Goal: Task Accomplishment & Management: Manage account settings

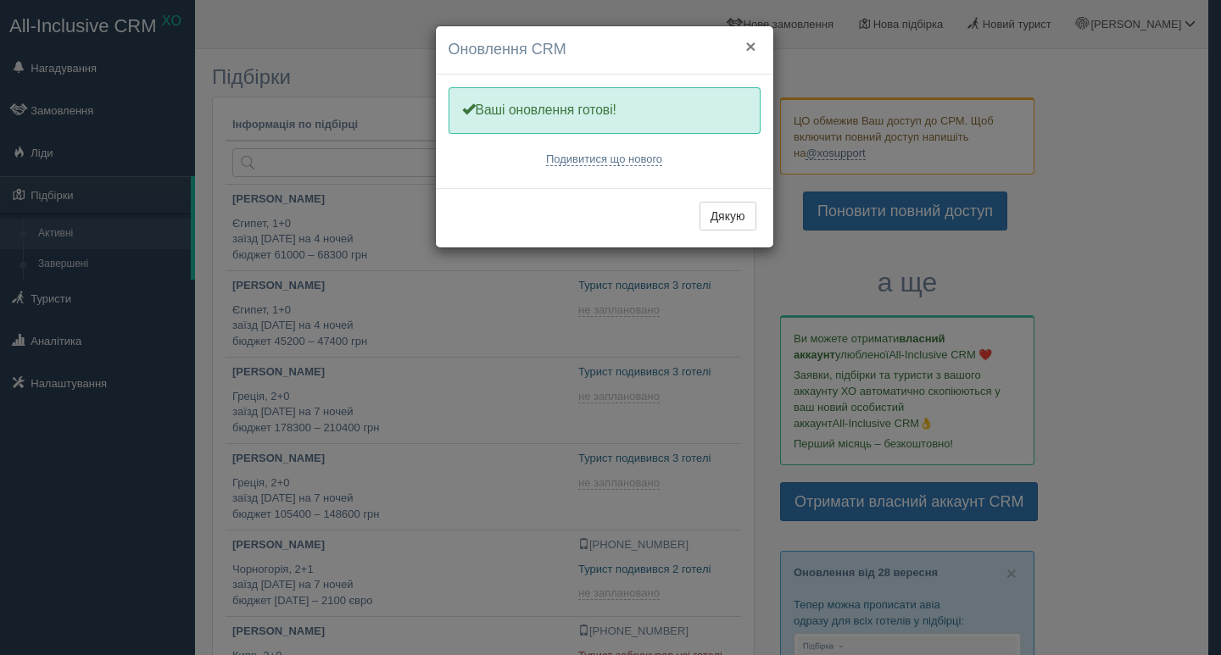
click at [747, 45] on button "×" at bounding box center [750, 46] width 10 height 18
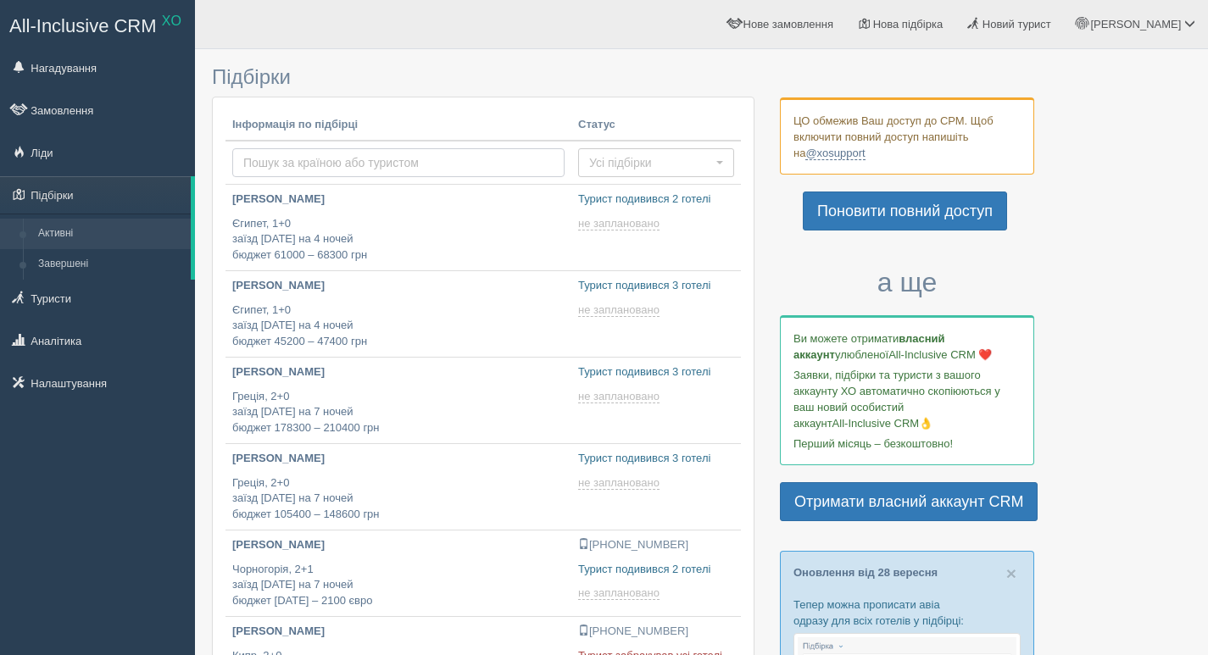
click at [264, 166] on input "text" at bounding box center [398, 162] width 332 height 29
type input "ваще"
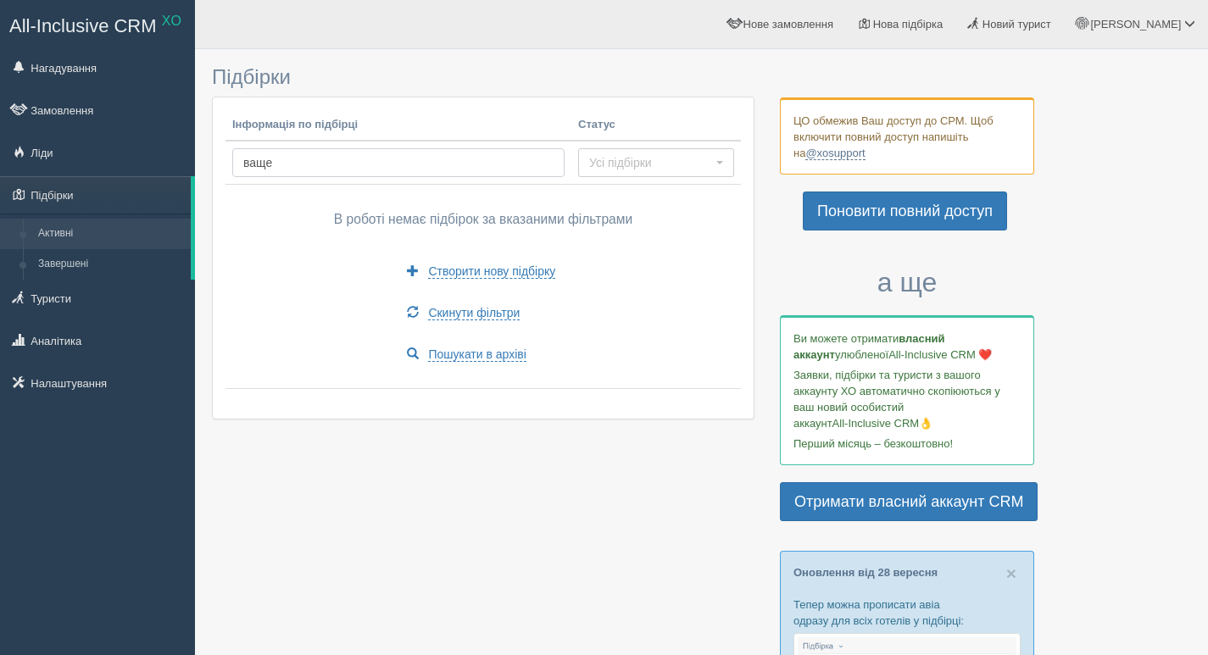
click at [278, 166] on input "ваще" at bounding box center [398, 162] width 332 height 29
type input "в"
type input "[PERSON_NAME]"
click at [64, 303] on link "Туристи" at bounding box center [97, 298] width 195 height 37
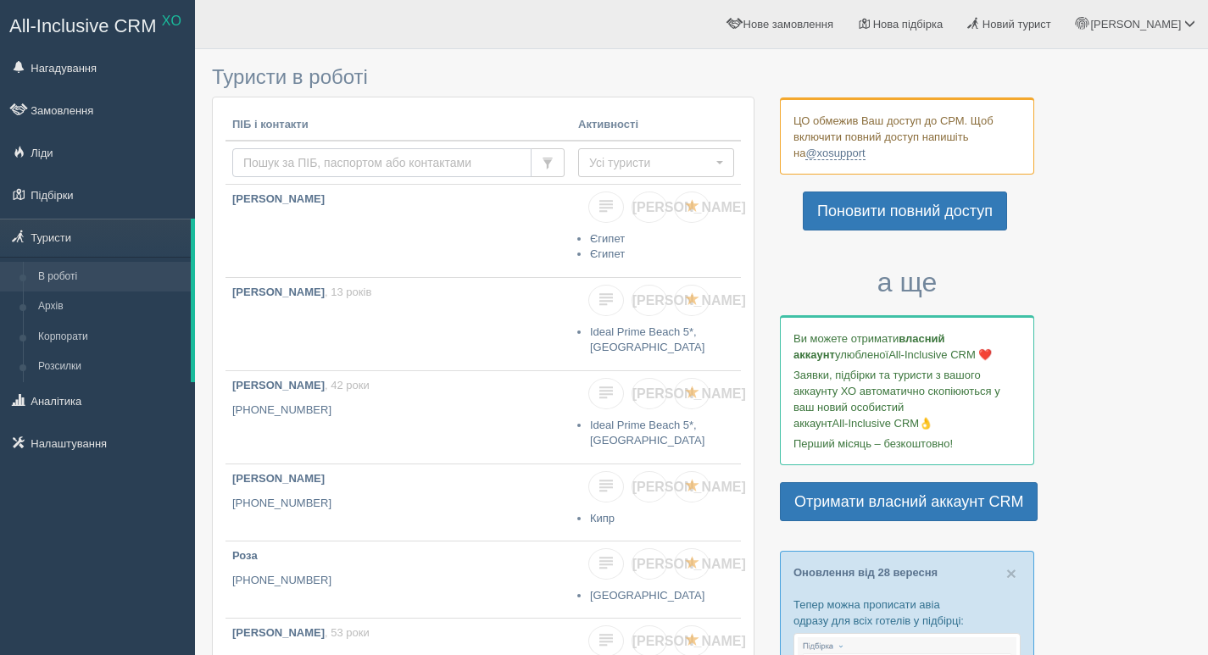
click at [259, 155] on input "text" at bounding box center [381, 162] width 299 height 29
type input "[PERSON_NAME]"
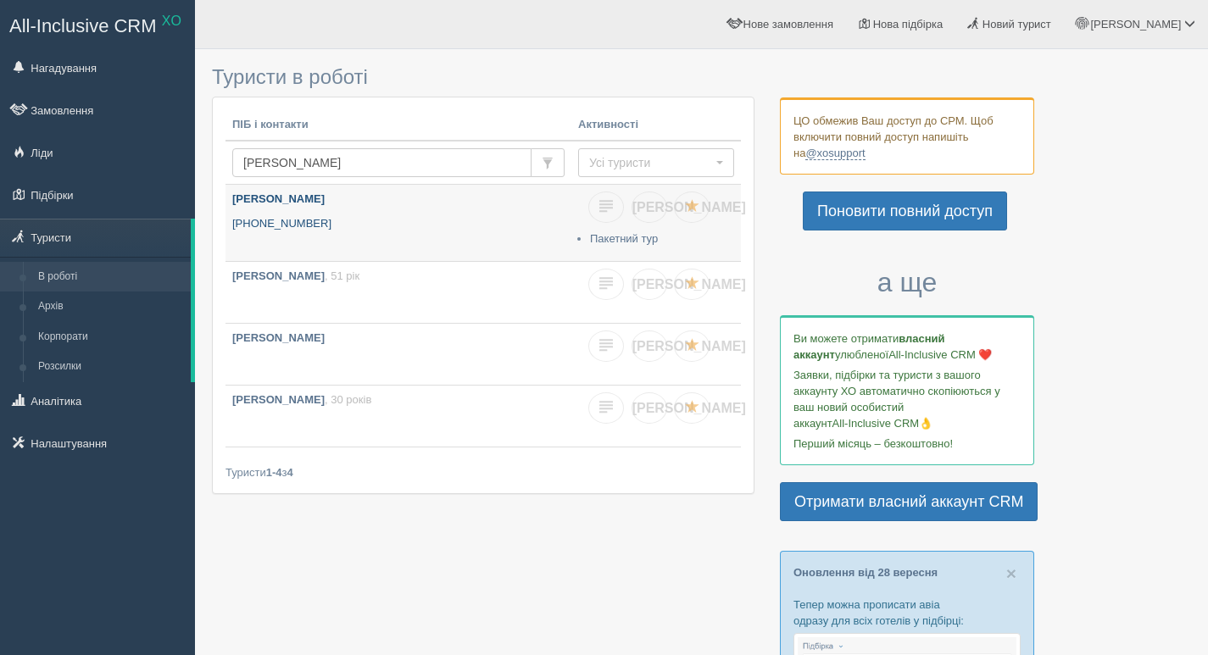
click at [307, 224] on p "+380 98 447 5704" at bounding box center [398, 224] width 332 height 16
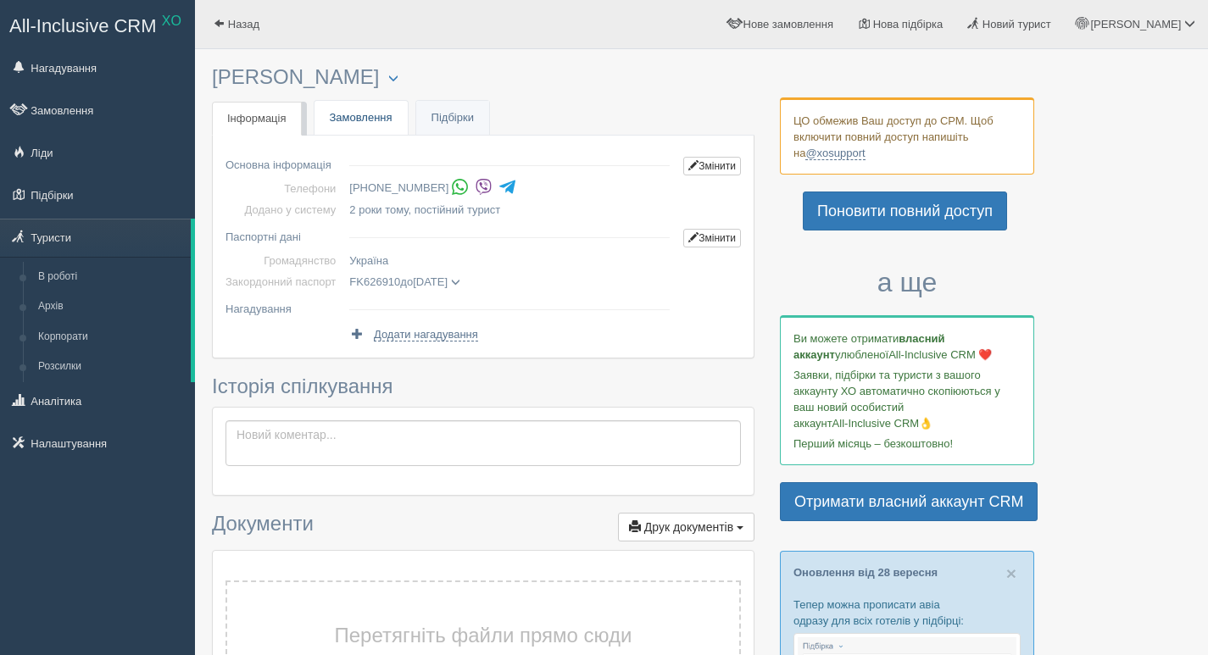
click at [356, 117] on link "Замовлення" at bounding box center [361, 118] width 93 height 35
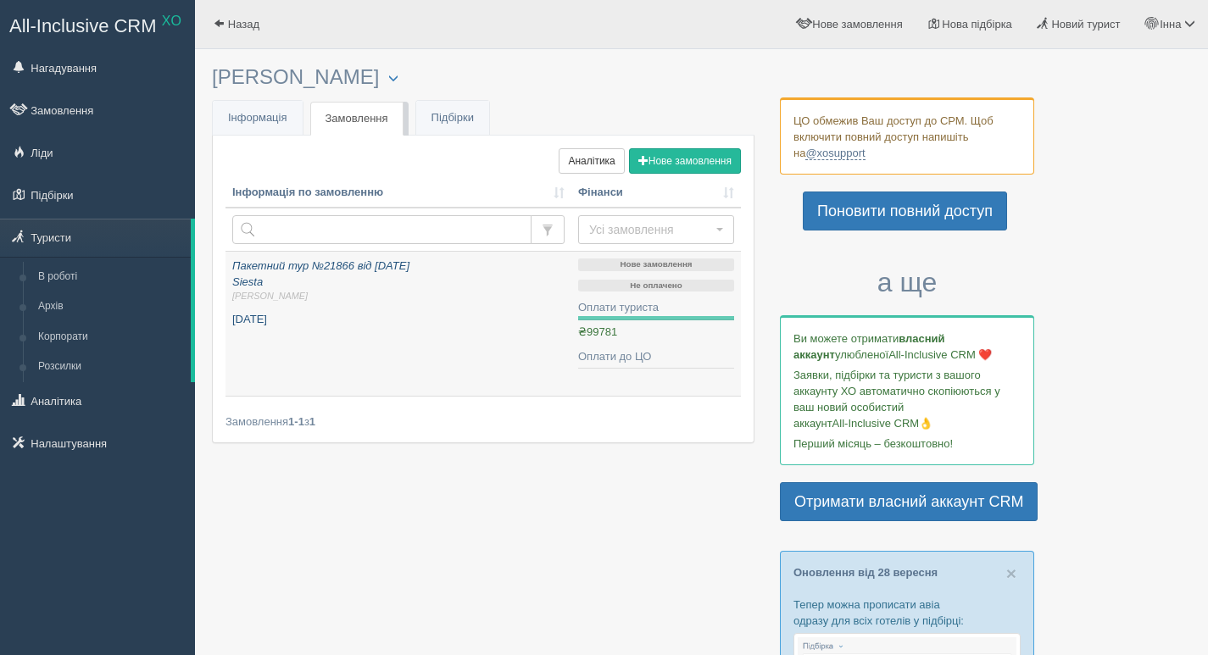
click at [354, 321] on p "липень 2023" at bounding box center [398, 320] width 332 height 16
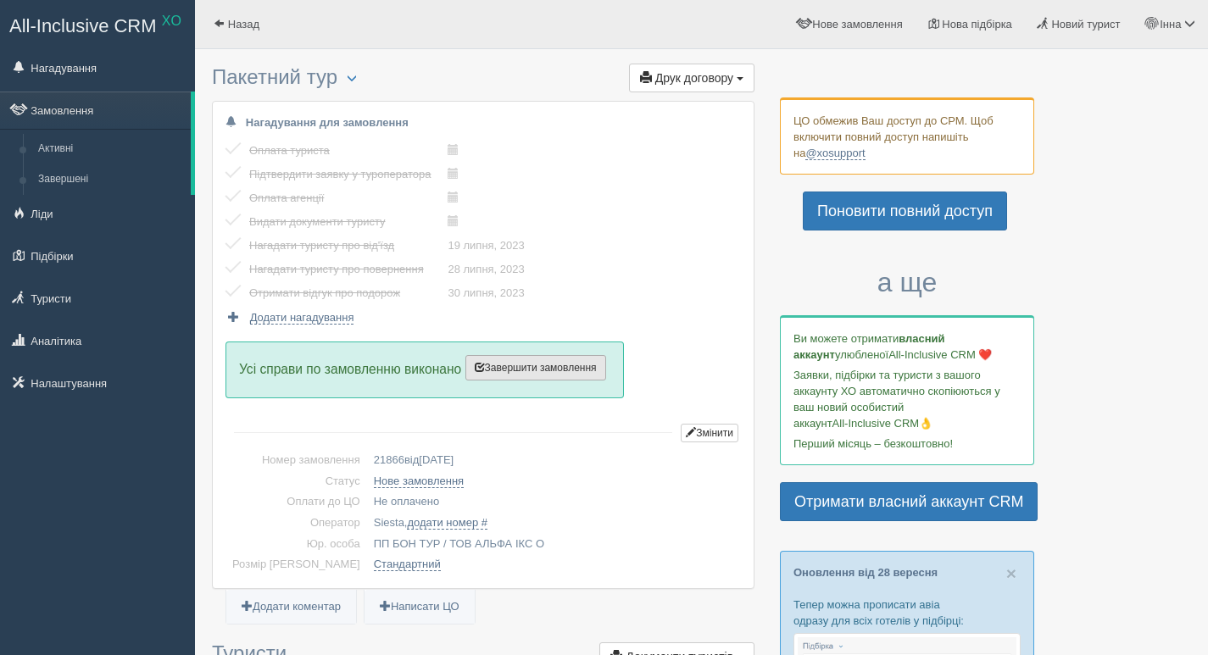
click at [546, 366] on span "Завершити замовлення" at bounding box center [536, 368] width 122 height 12
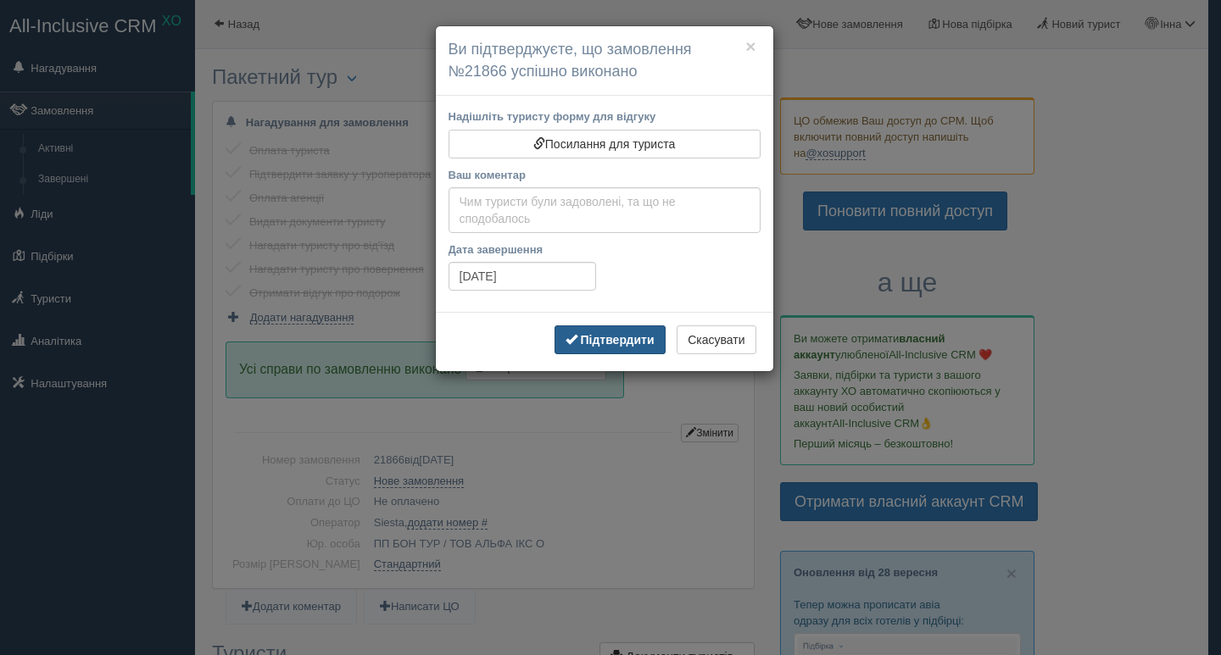
click at [622, 343] on b "Підтвердити" at bounding box center [617, 340] width 74 height 14
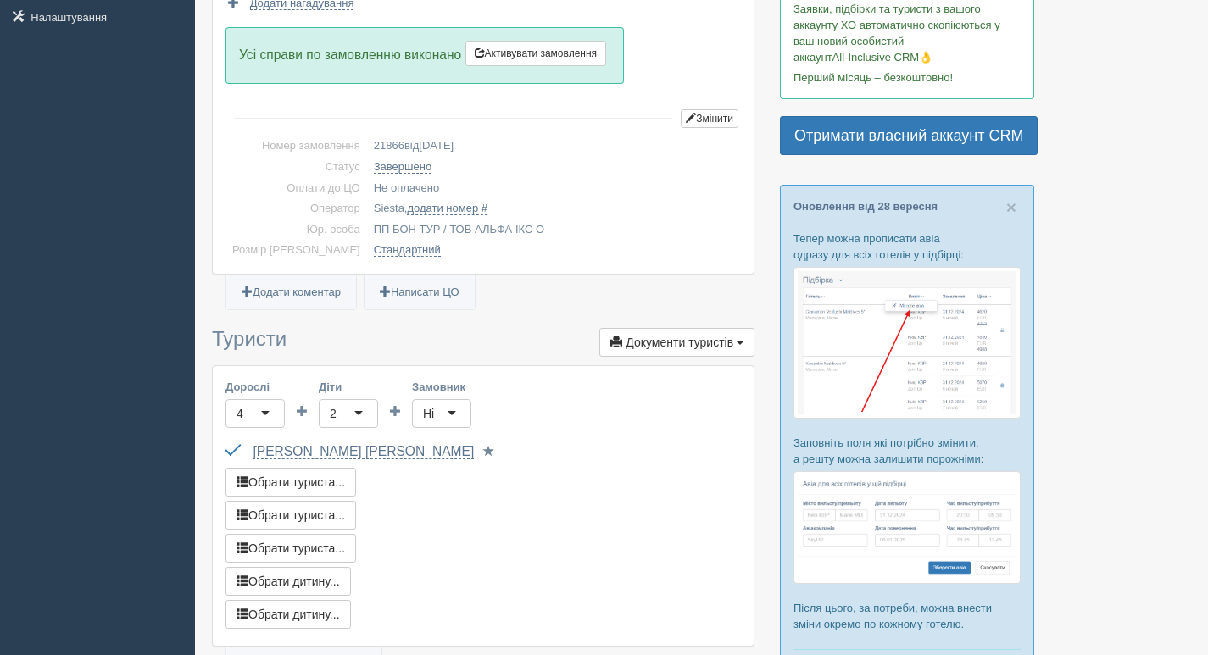
scroll to position [424, 0]
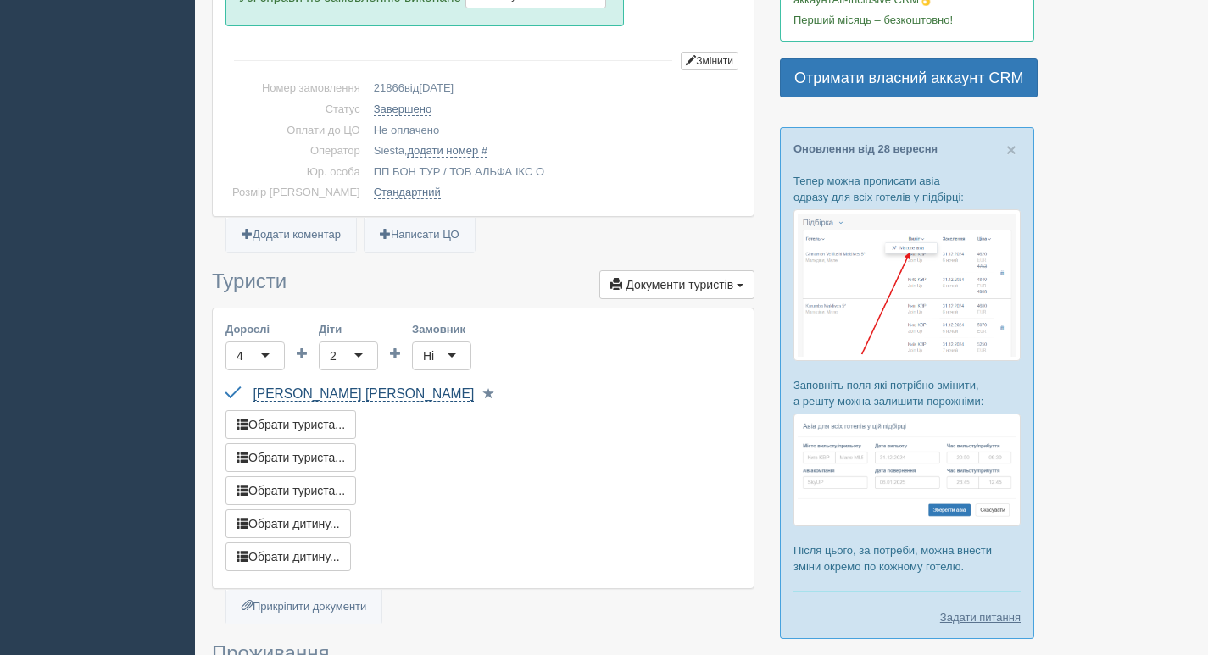
click at [288, 394] on link "[PERSON_NAME]" at bounding box center [363, 394] width 221 height 15
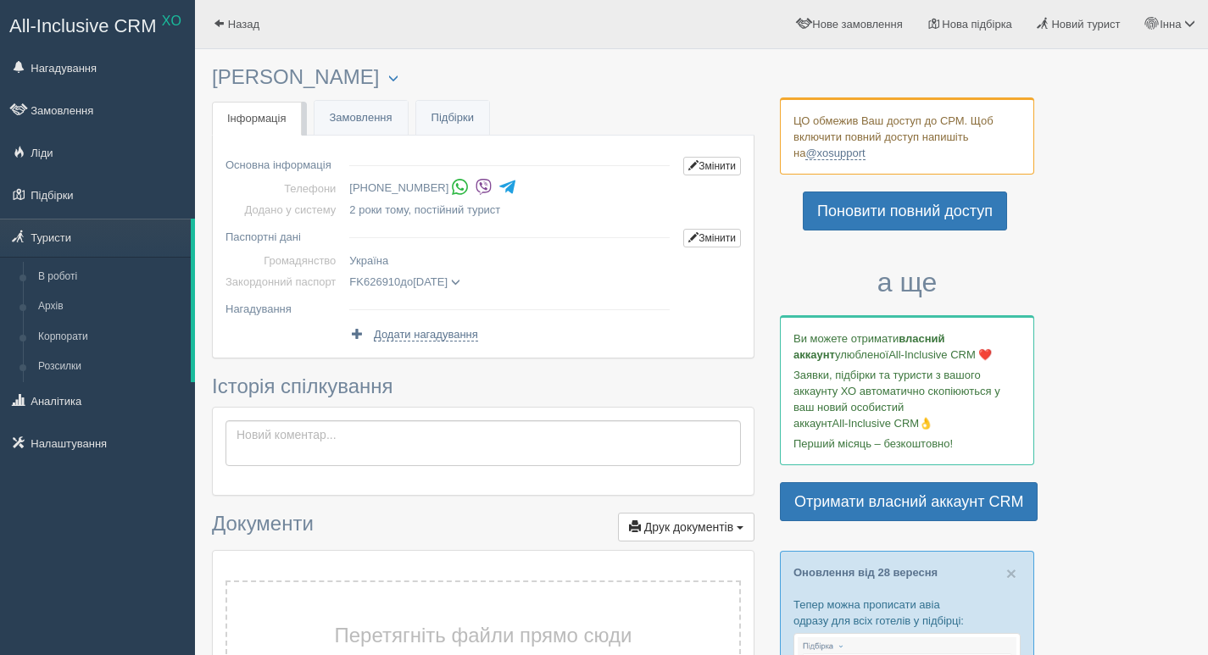
click at [476, 186] on img at bounding box center [484, 187] width 18 height 18
click at [370, 103] on link "Замовлення" at bounding box center [361, 118] width 93 height 35
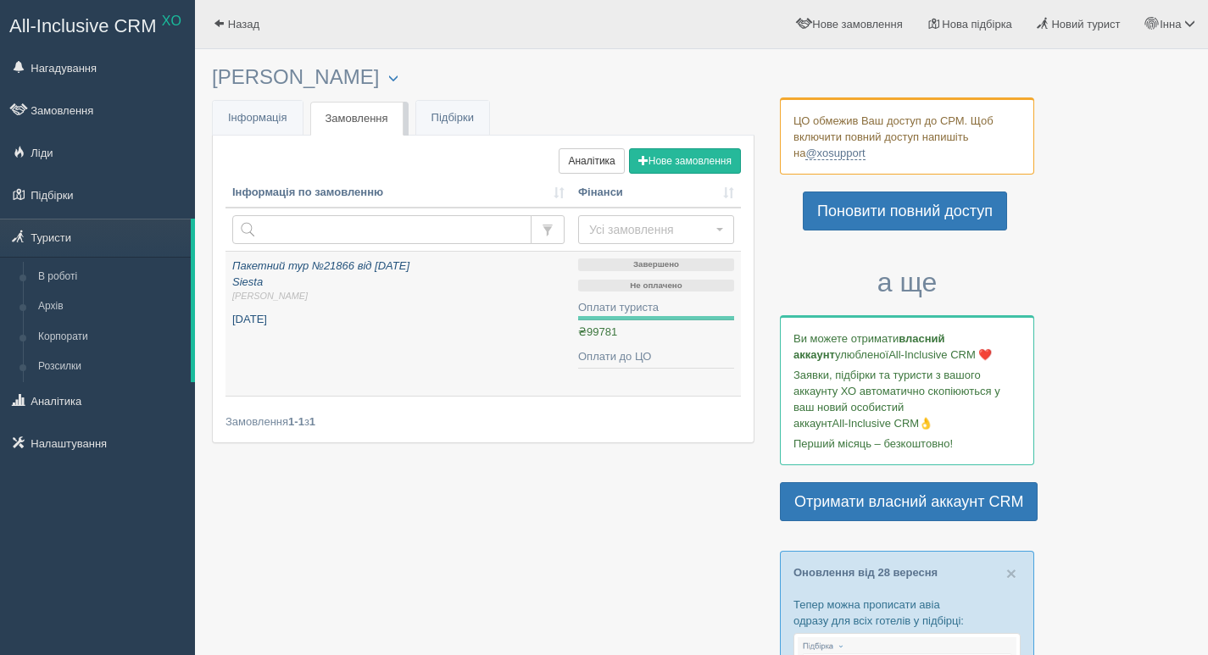
click at [378, 326] on p "липень 2023" at bounding box center [398, 320] width 332 height 16
click at [269, 107] on link "Інфо Інформація" at bounding box center [258, 118] width 90 height 35
